Goal: Task Accomplishment & Management: Complete application form

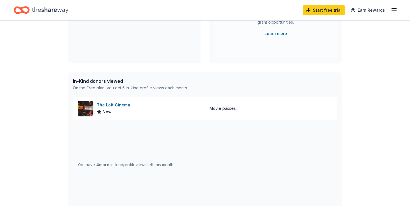
scroll to position [99, 0]
click at [143, 110] on div "The Loft Cinema New" at bounding box center [139, 108] width 132 height 23
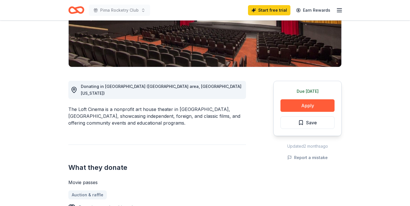
scroll to position [108, 0]
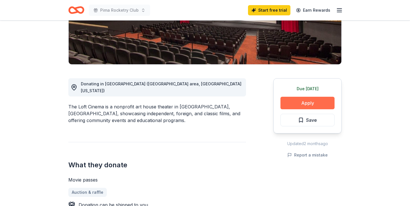
click at [290, 103] on button "Apply" at bounding box center [307, 103] width 54 height 13
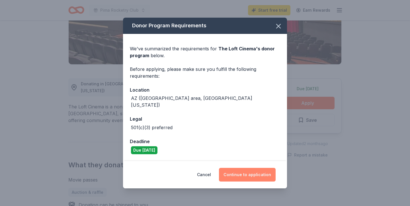
click at [253, 173] on button "Continue to application" at bounding box center [247, 175] width 57 height 14
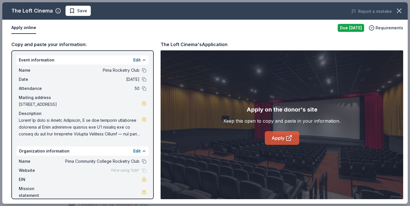
click at [274, 136] on link "Apply" at bounding box center [282, 138] width 34 height 14
click at [401, 9] on icon "button" at bounding box center [399, 11] width 8 height 8
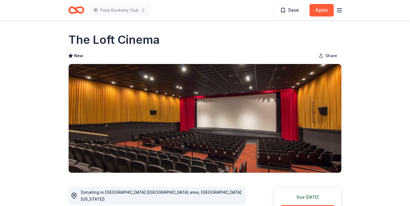
scroll to position [0, 0]
click at [289, 12] on span "Save" at bounding box center [293, 9] width 11 height 7
click at [339, 10] on line "button" at bounding box center [339, 10] width 5 height 0
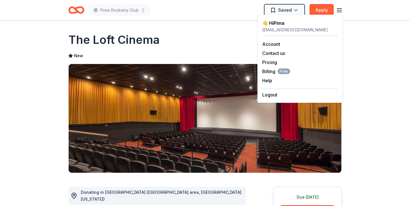
click at [231, 39] on div "The Loft Cinema" at bounding box center [204, 40] width 273 height 16
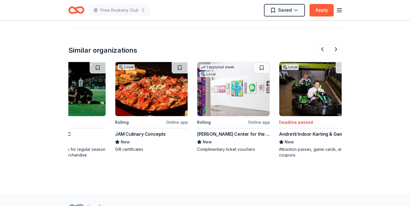
scroll to position [0, 364]
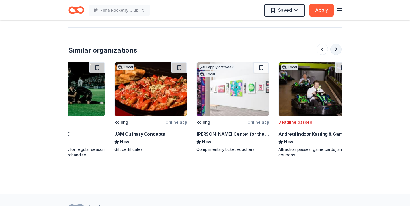
click at [335, 44] on button at bounding box center [335, 49] width 11 height 11
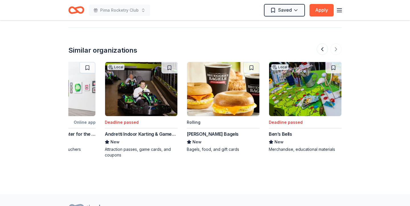
click at [222, 100] on img at bounding box center [223, 89] width 72 height 54
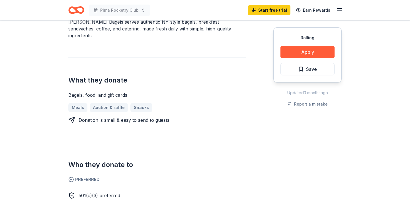
scroll to position [201, 0]
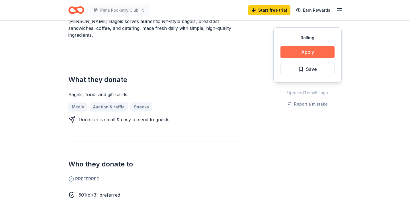
click at [303, 53] on button "Apply" at bounding box center [307, 52] width 54 height 13
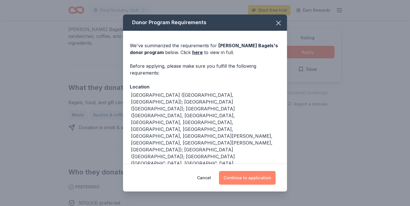
click at [257, 174] on button "Continue to application" at bounding box center [247, 178] width 57 height 14
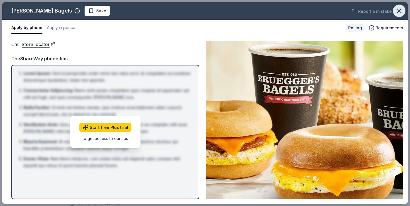
click at [399, 10] on icon "button" at bounding box center [399, 11] width 8 height 8
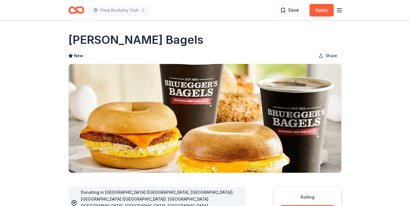
scroll to position [0, 0]
click at [75, 10] on icon "Home" at bounding box center [79, 10] width 9 height 6
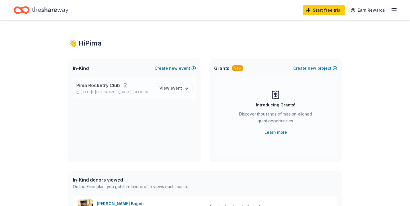
click at [120, 90] on span "Tucson, AZ" at bounding box center [123, 92] width 56 height 5
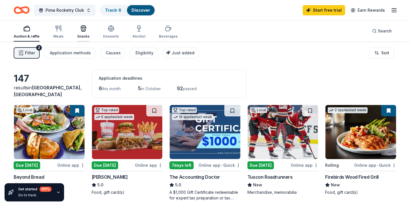
click at [86, 33] on div "Snacks" at bounding box center [83, 32] width 12 height 14
